Goal: Task Accomplishment & Management: Complete application form

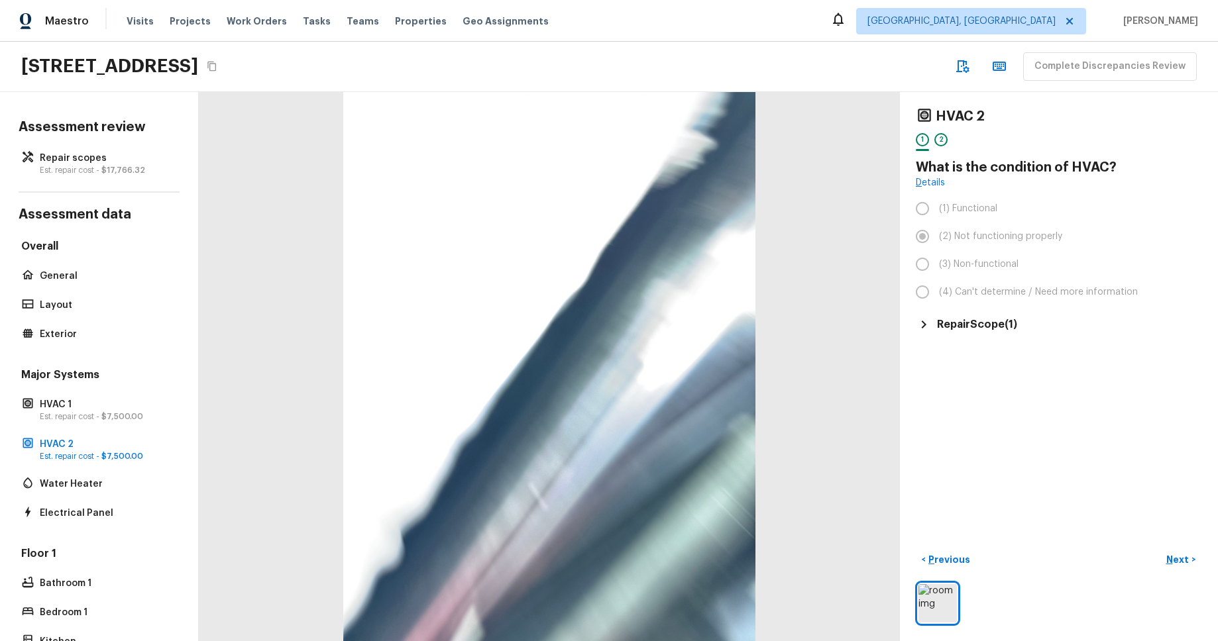
scroll to position [311, 0]
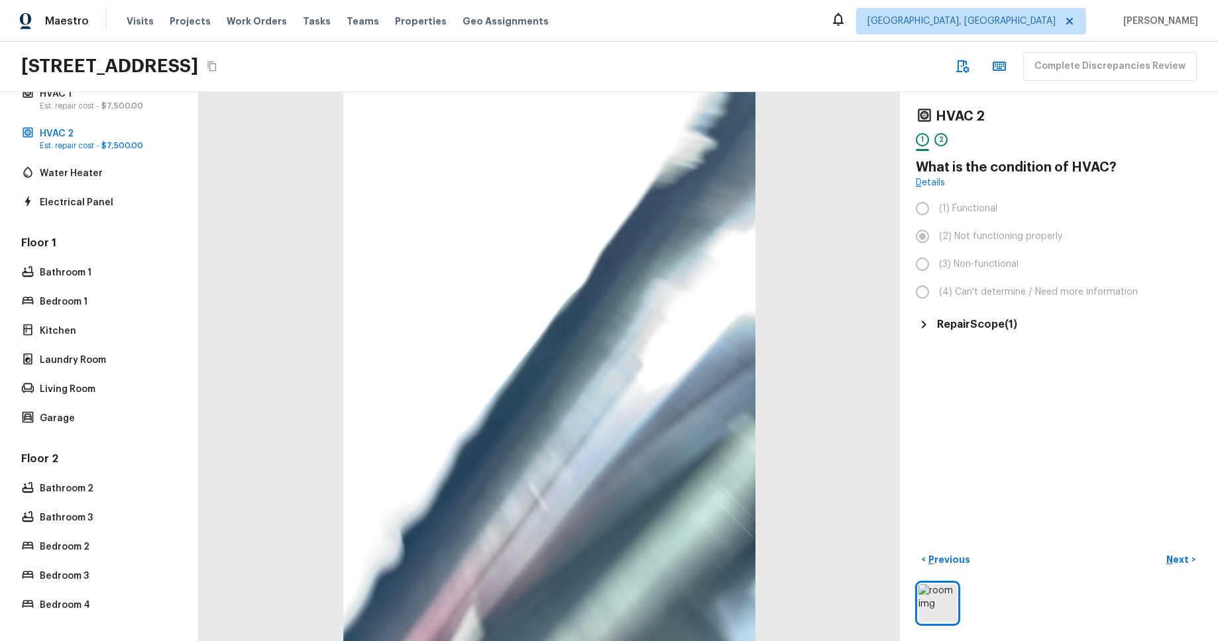
click at [789, 34] on div "Maestro Visits Projects Work Orders Tasks Teams Properties Geo Assignments [GEO…" at bounding box center [609, 21] width 1218 height 42
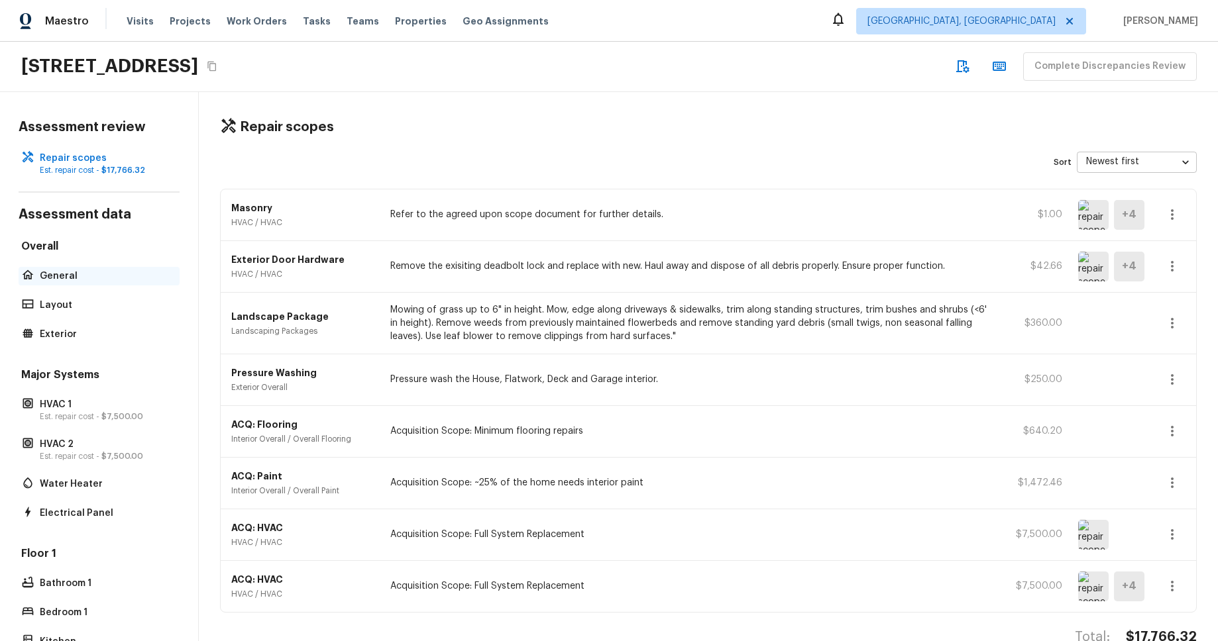
click at [74, 272] on p "General" at bounding box center [106, 276] width 132 height 13
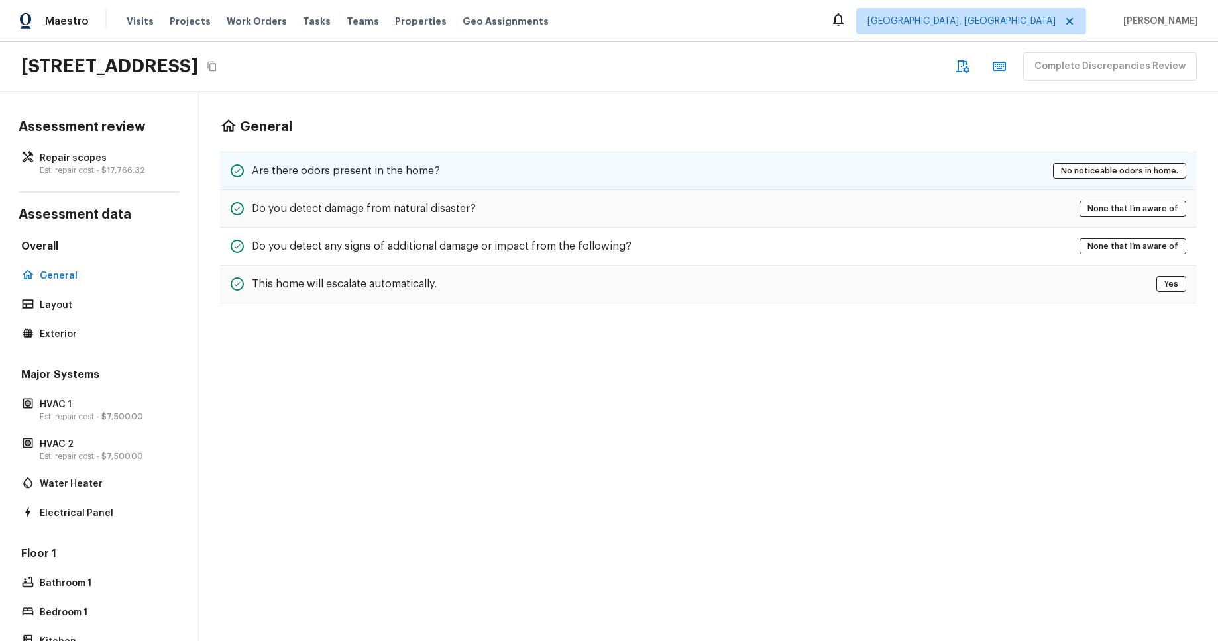
click at [790, 181] on div "Are there odors present in the home? No noticeable odors in home." at bounding box center [708, 171] width 977 height 38
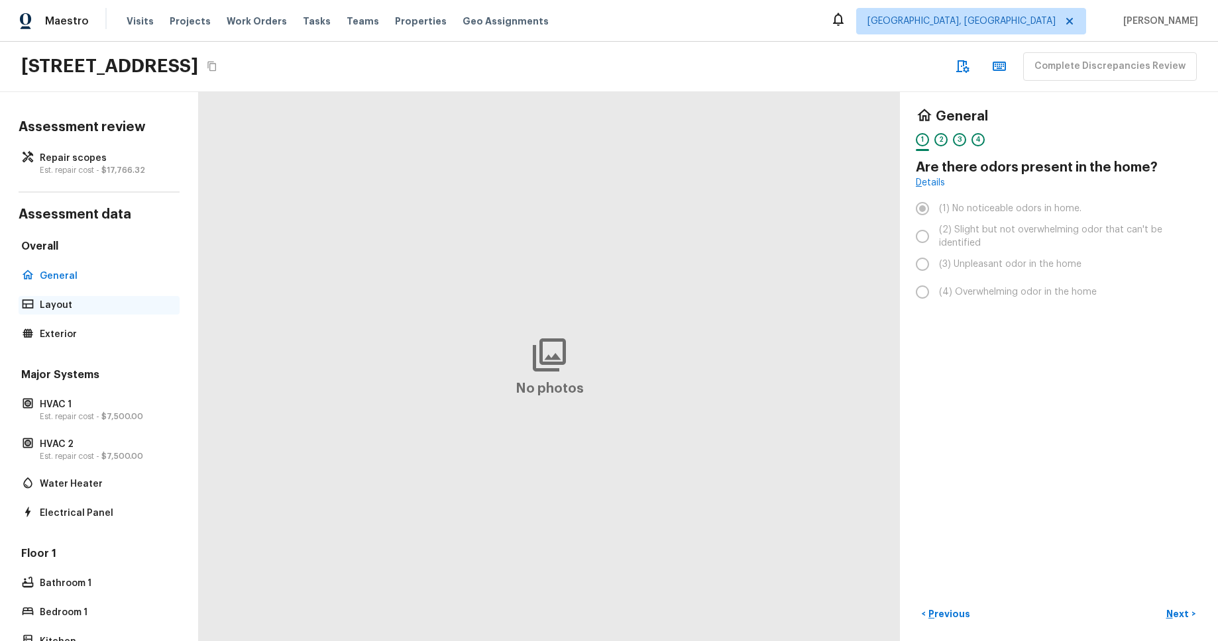
click at [71, 297] on div "Layout" at bounding box center [99, 305] width 161 height 19
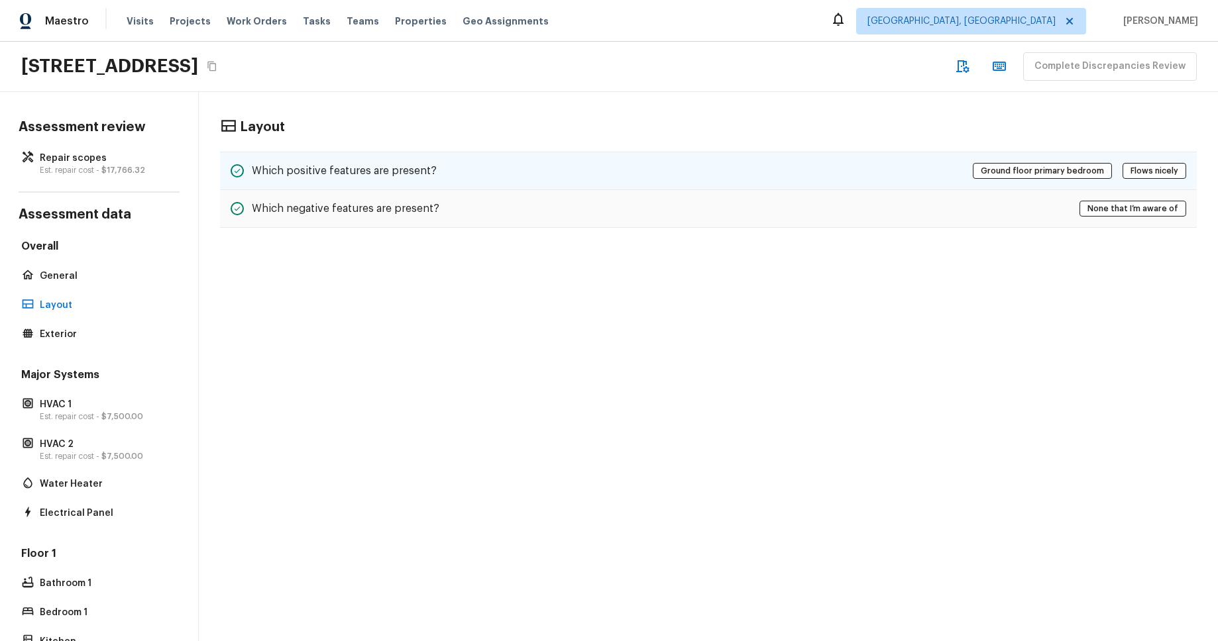
click at [521, 170] on div "Which positive features are present? Ground floor primary bedroom Flows nicely" at bounding box center [708, 171] width 977 height 38
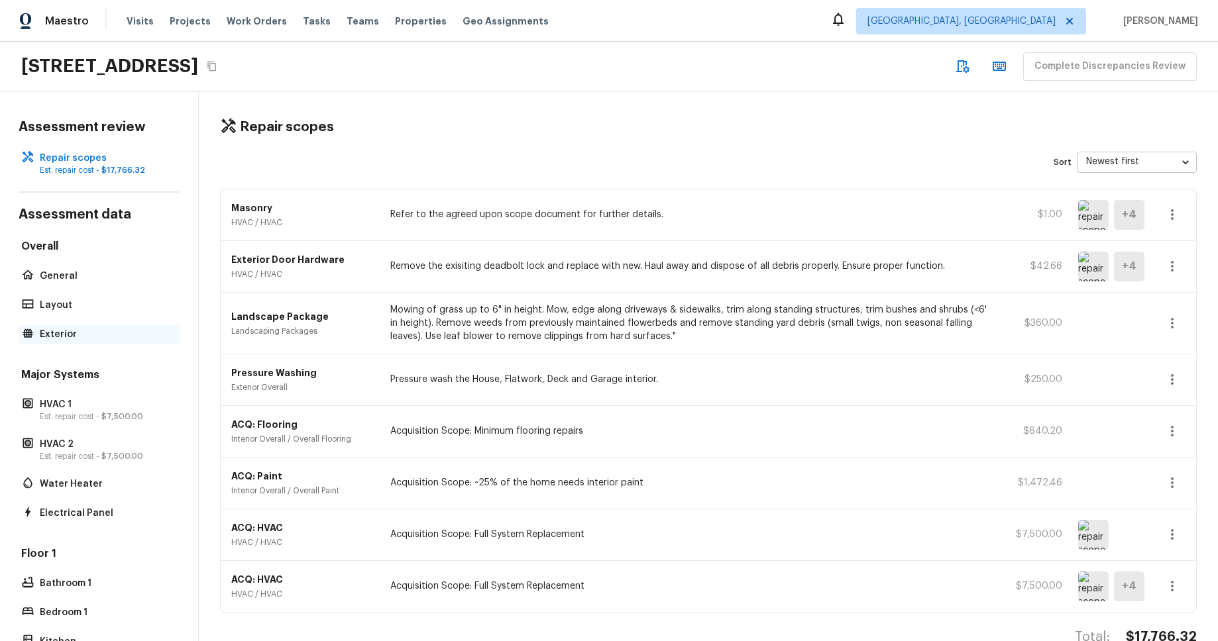
click at [85, 334] on p "Exterior" at bounding box center [106, 334] width 132 height 13
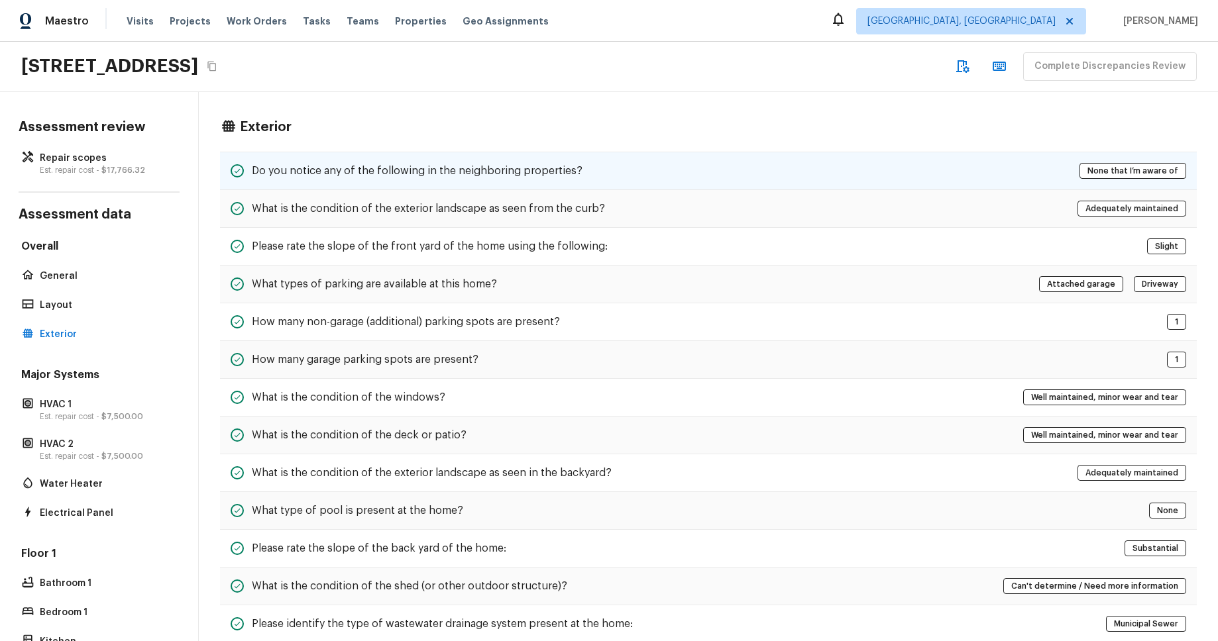
click at [545, 166] on h5 "Do you notice any of the following in the neighboring properties?" at bounding box center [417, 171] width 331 height 15
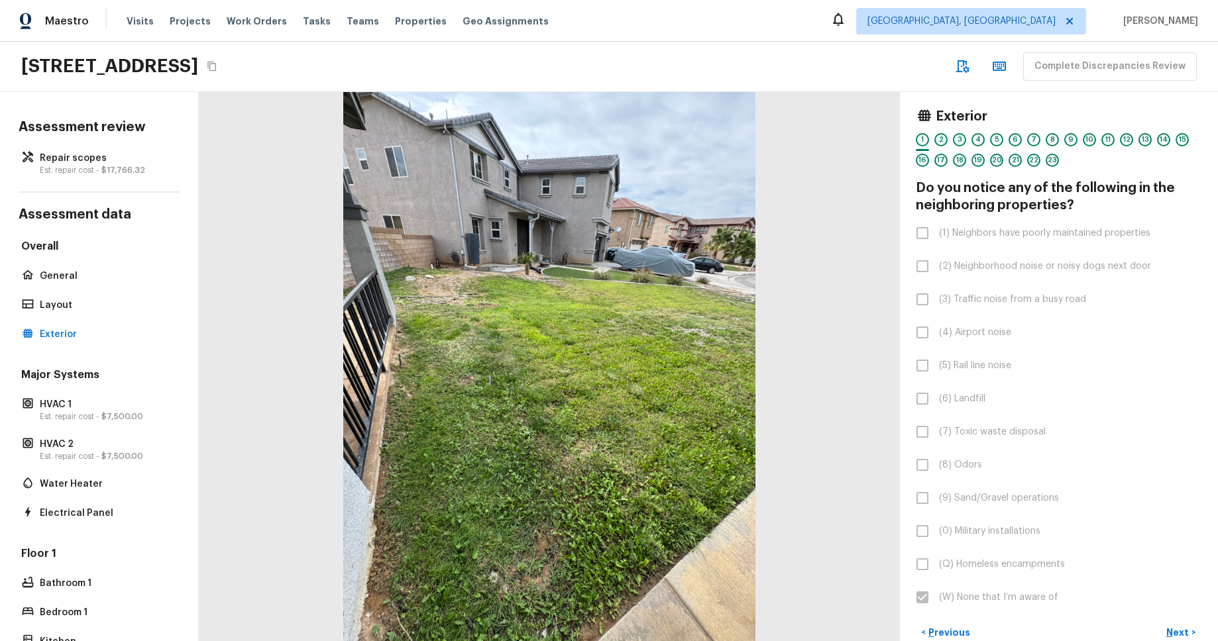
click at [939, 137] on div "2" at bounding box center [940, 139] width 13 height 13
